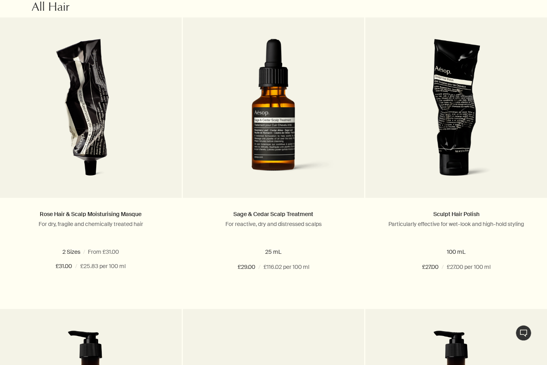
scroll to position [754, 0]
click at [470, 152] on img at bounding box center [456, 112] width 124 height 147
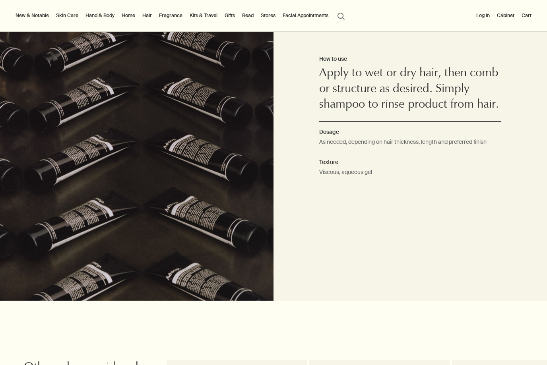
scroll to position [540, 0]
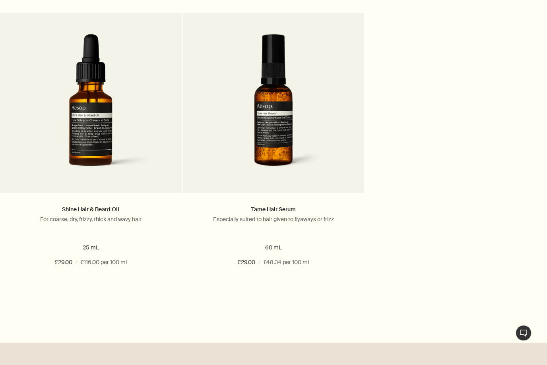
scroll to position [1343, 0]
click at [316, 134] on img at bounding box center [273, 107] width 151 height 147
